Goal: Navigation & Orientation: Find specific page/section

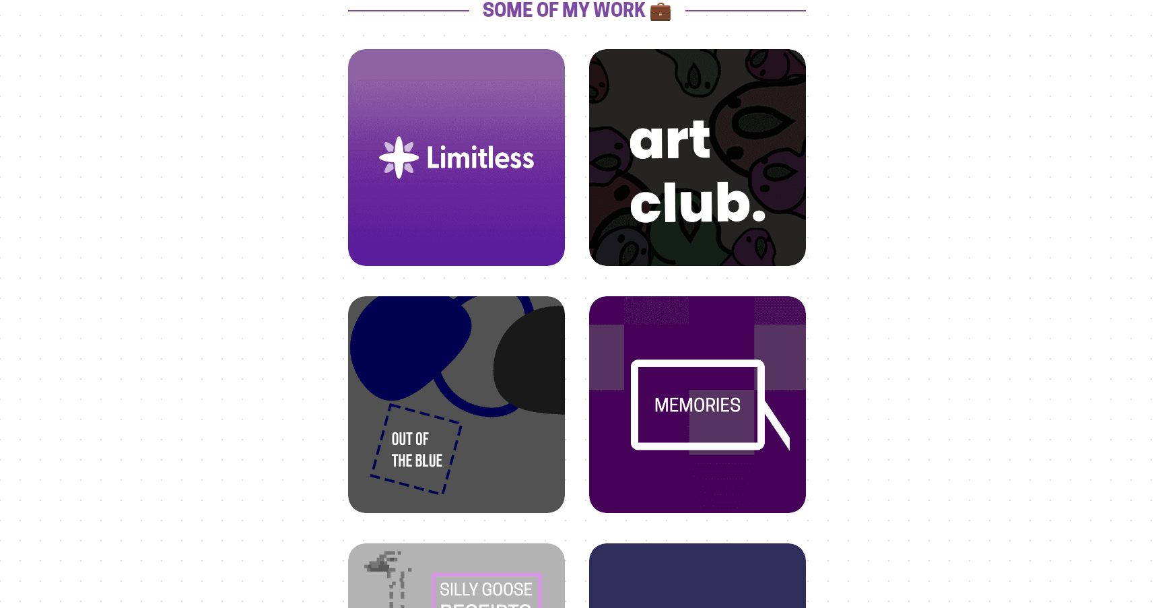
scroll to position [512, 0]
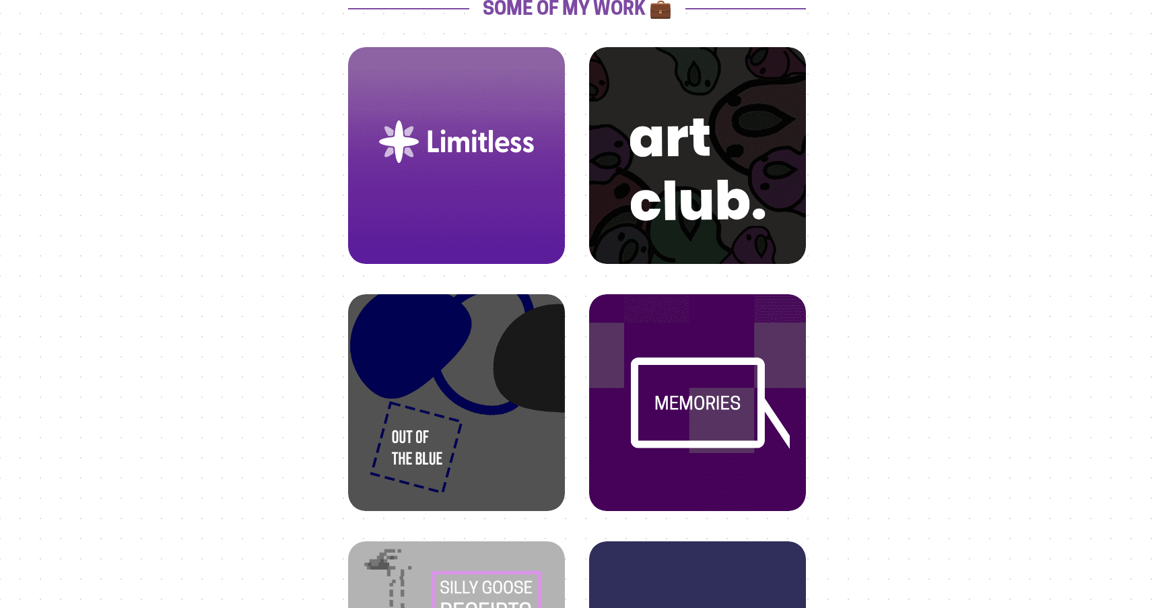
click at [476, 186] on img at bounding box center [456, 142] width 184 height 184
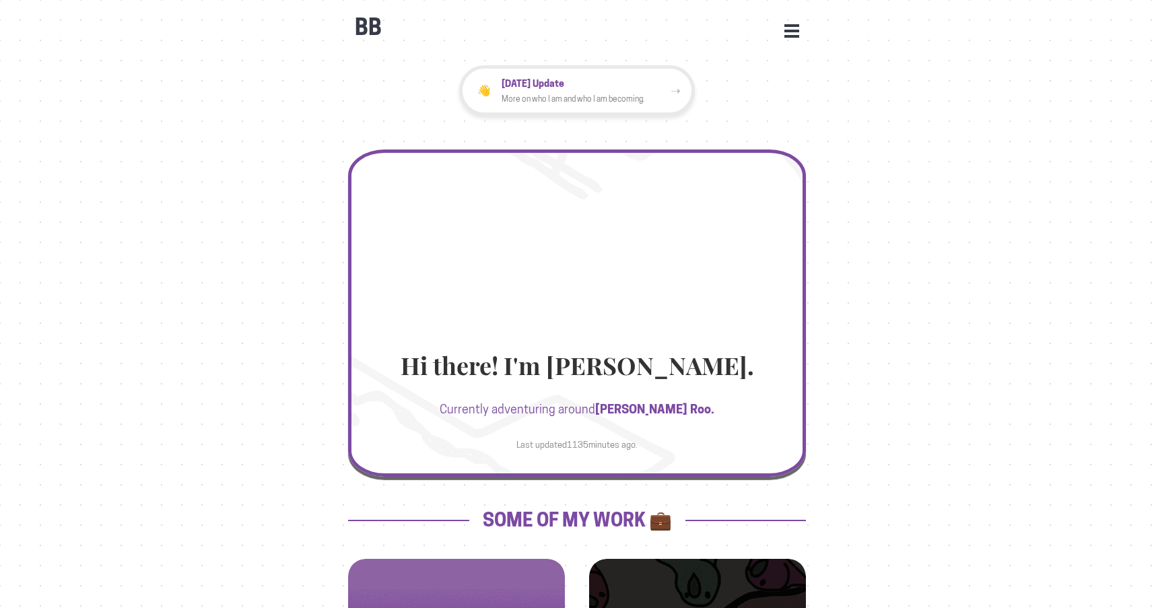
click at [796, 30] on button "Open Menu" at bounding box center [791, 30] width 15 height 12
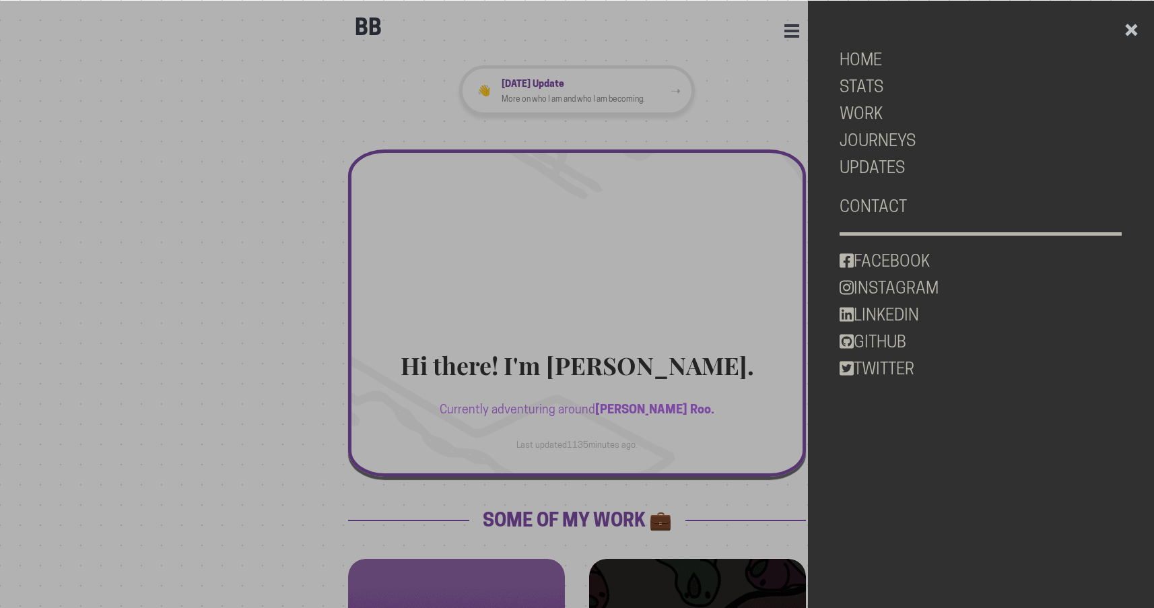
click at [282, 236] on div at bounding box center [577, 305] width 1154 height 608
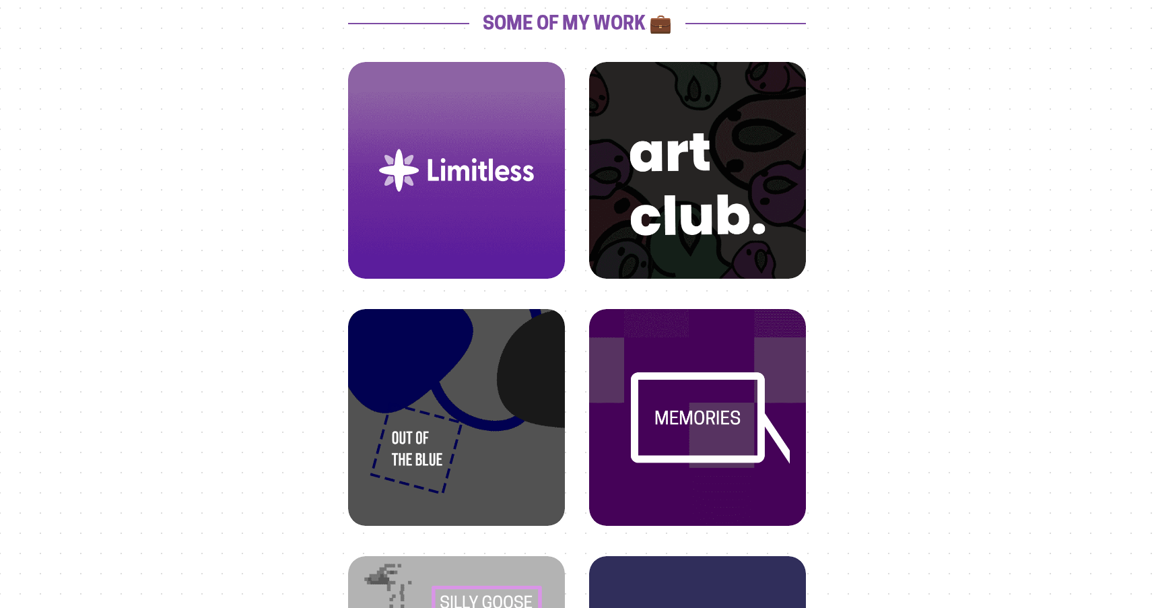
scroll to position [500, 0]
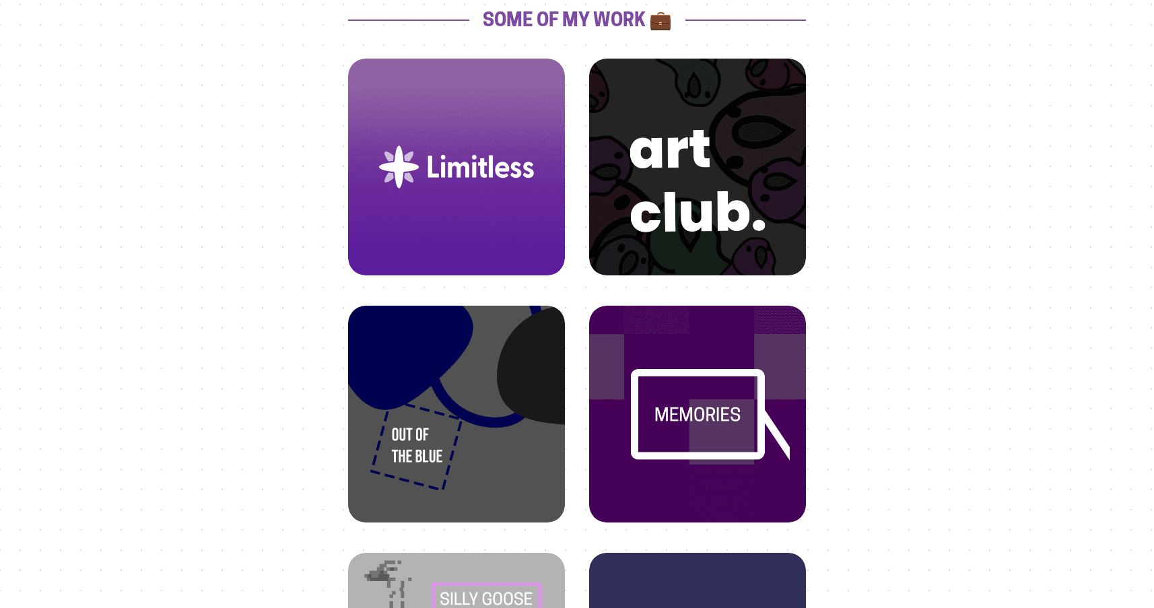
click at [456, 448] on img at bounding box center [456, 400] width 184 height 184
